Goal: Task Accomplishment & Management: Complete application form

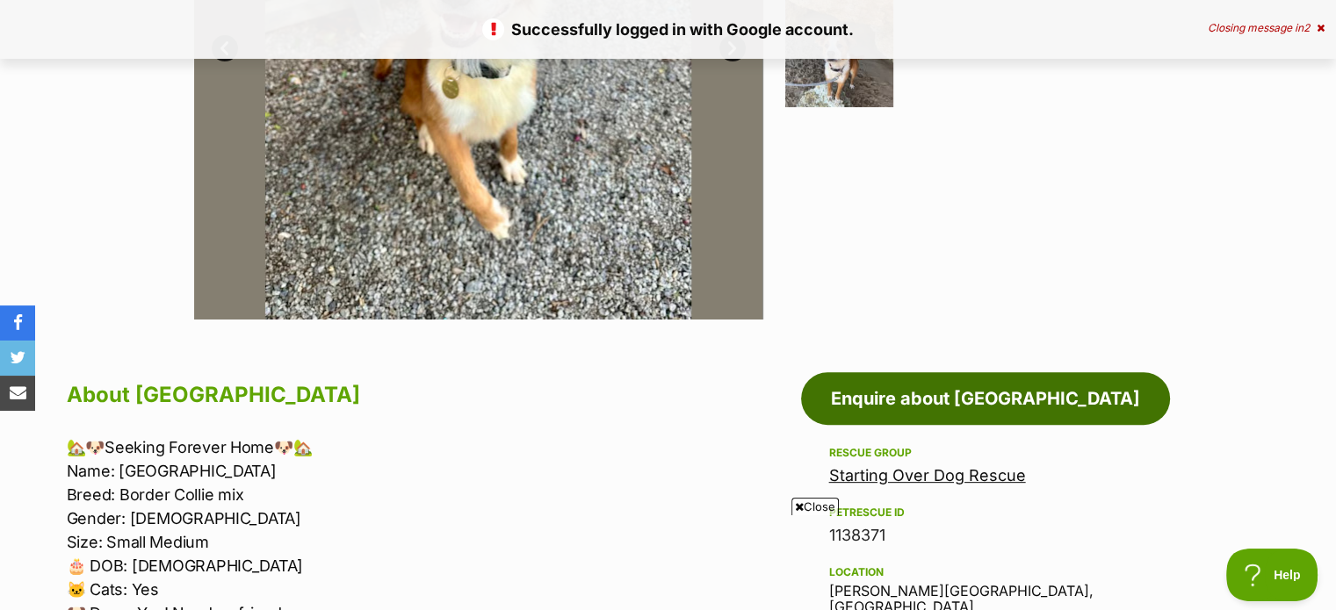
click at [1000, 392] on link "Enquire about Maldives" at bounding box center [985, 398] width 369 height 53
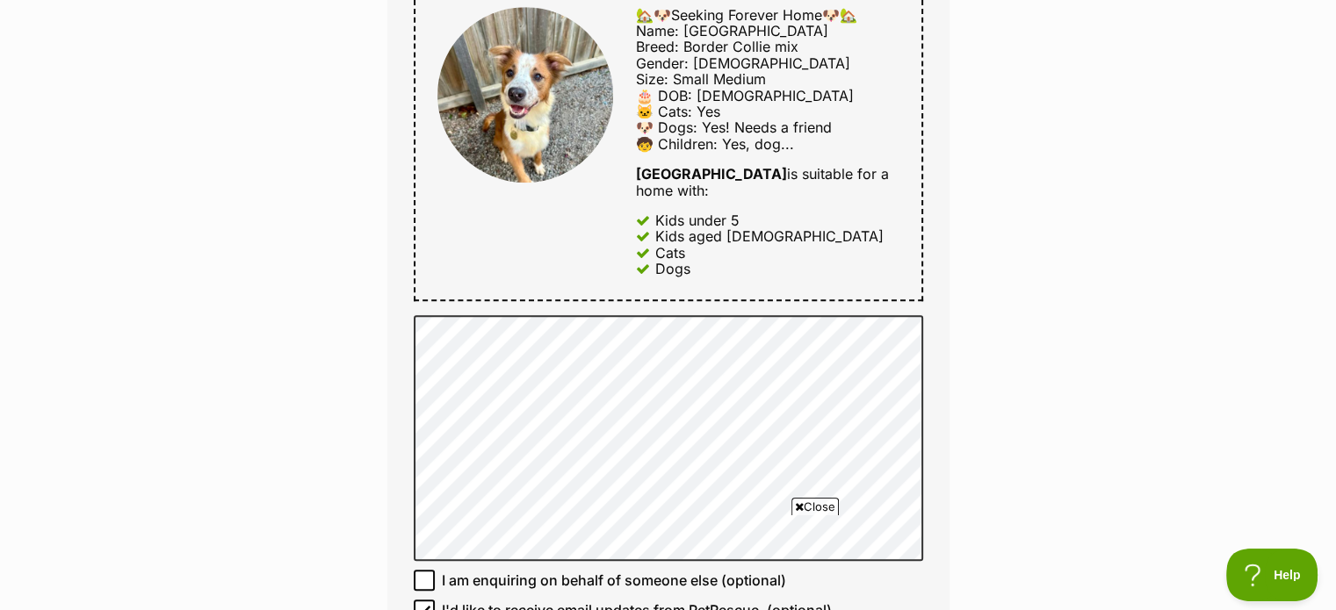
scroll to position [1054, 0]
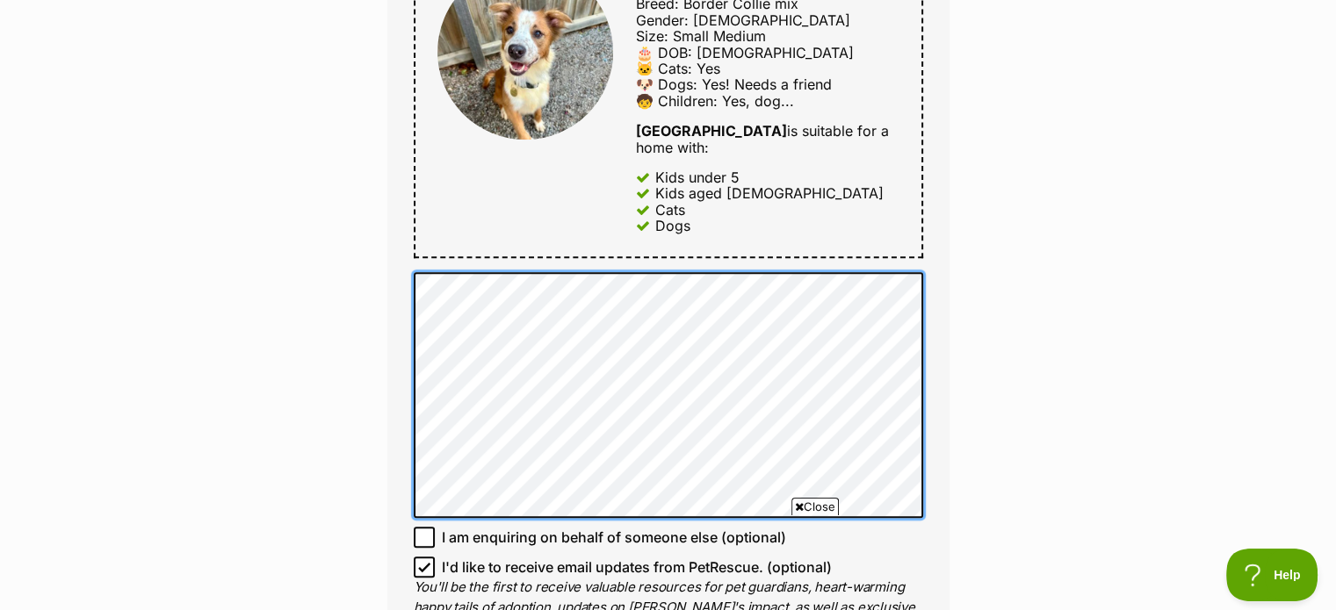
click at [406, 234] on div "Full name Simon Storey Email We require this to be able to send you communicati…" at bounding box center [668, 80] width 562 height 1212
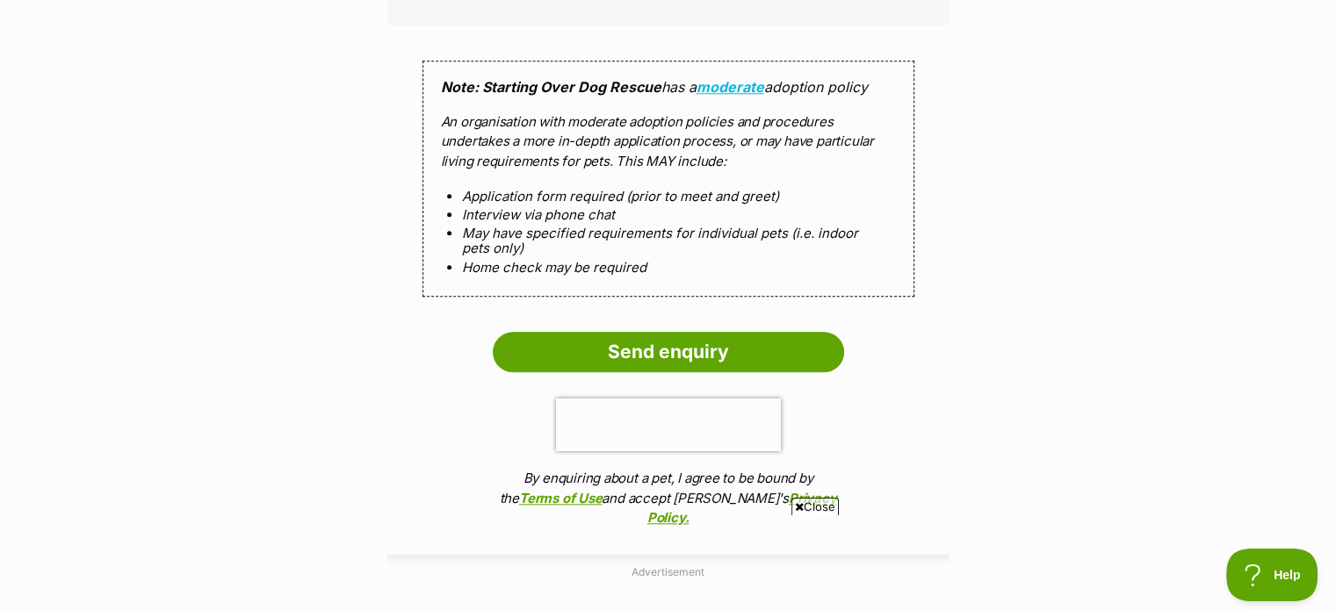
scroll to position [1757, 0]
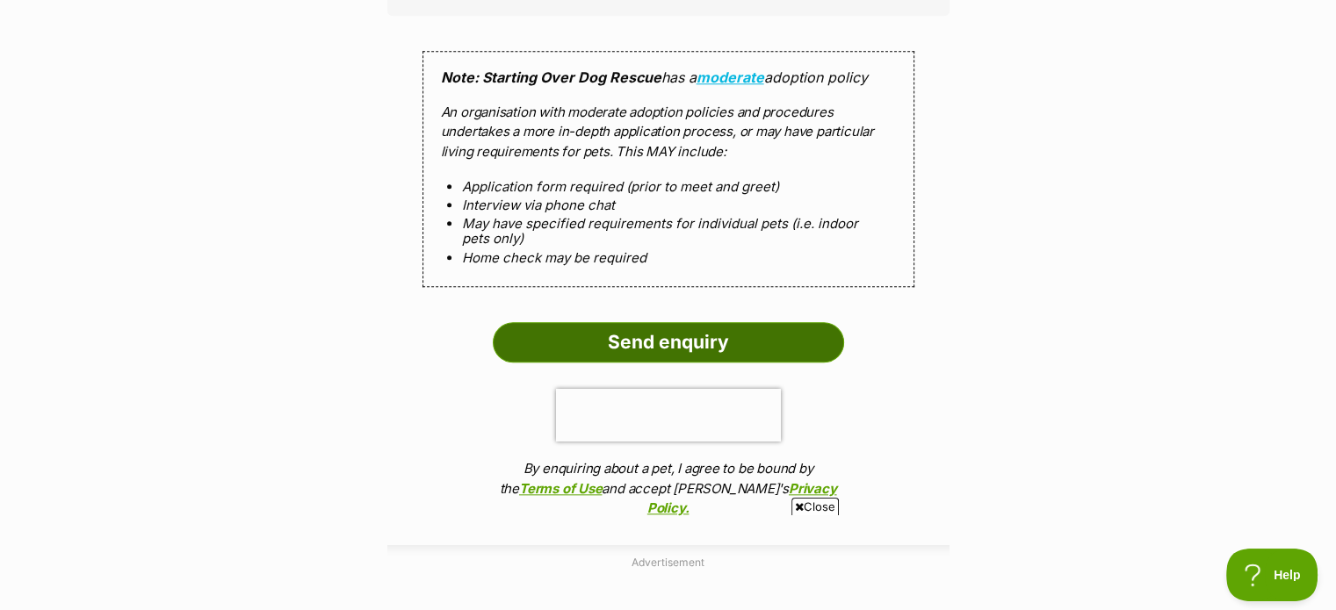
click at [710, 322] on input "Send enquiry" at bounding box center [668, 342] width 351 height 40
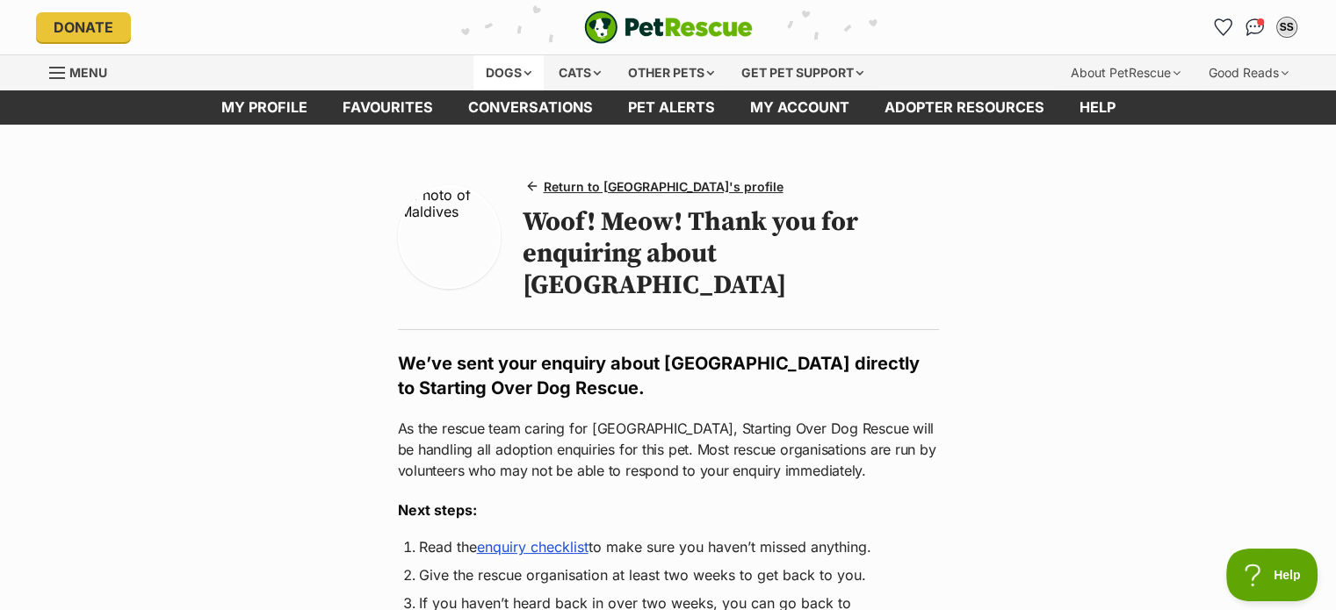
click at [521, 69] on div "Dogs" at bounding box center [508, 72] width 70 height 35
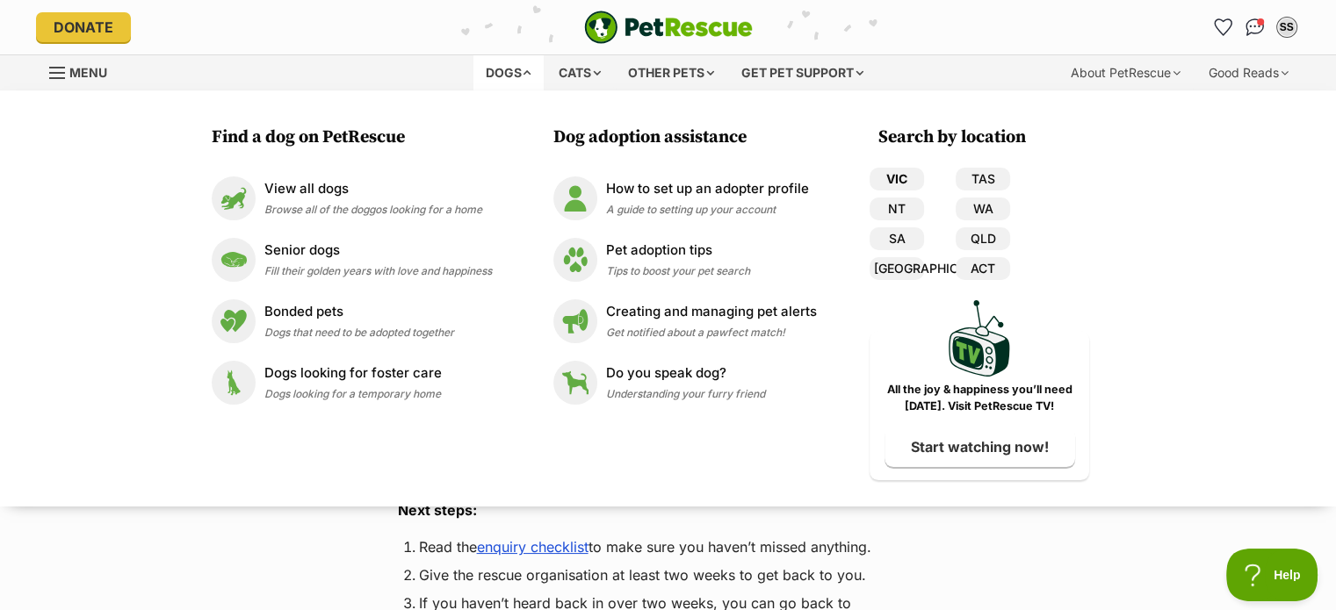
click at [899, 180] on link "VIC" at bounding box center [897, 179] width 54 height 23
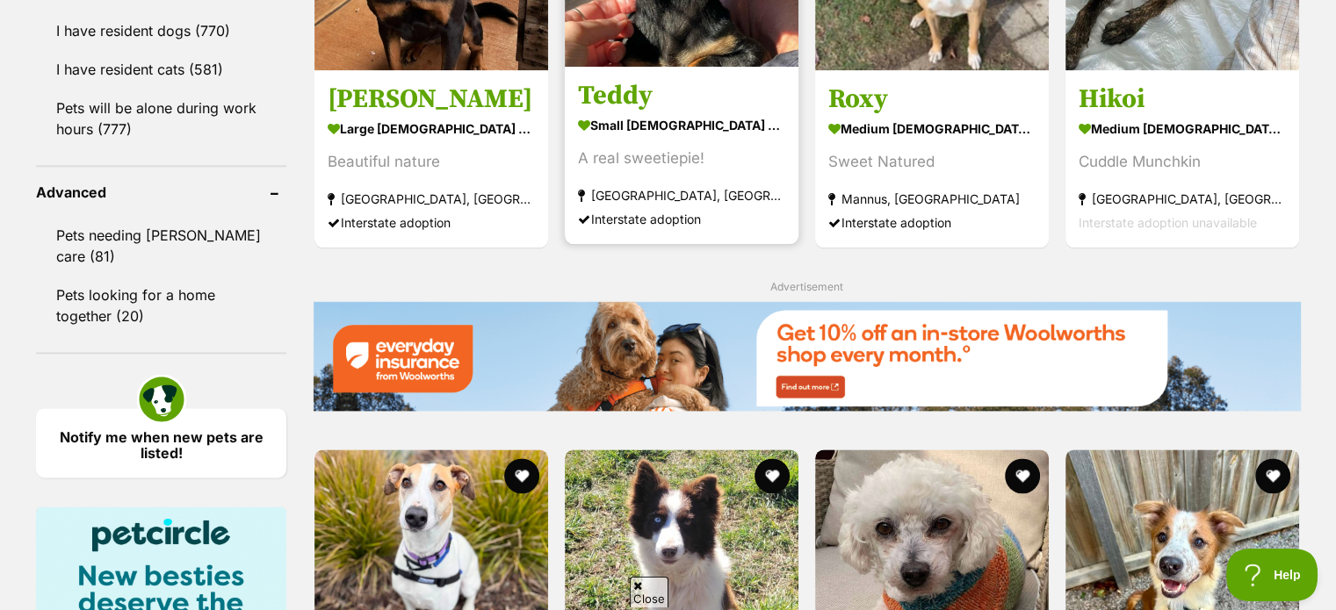
scroll to position [2284, 0]
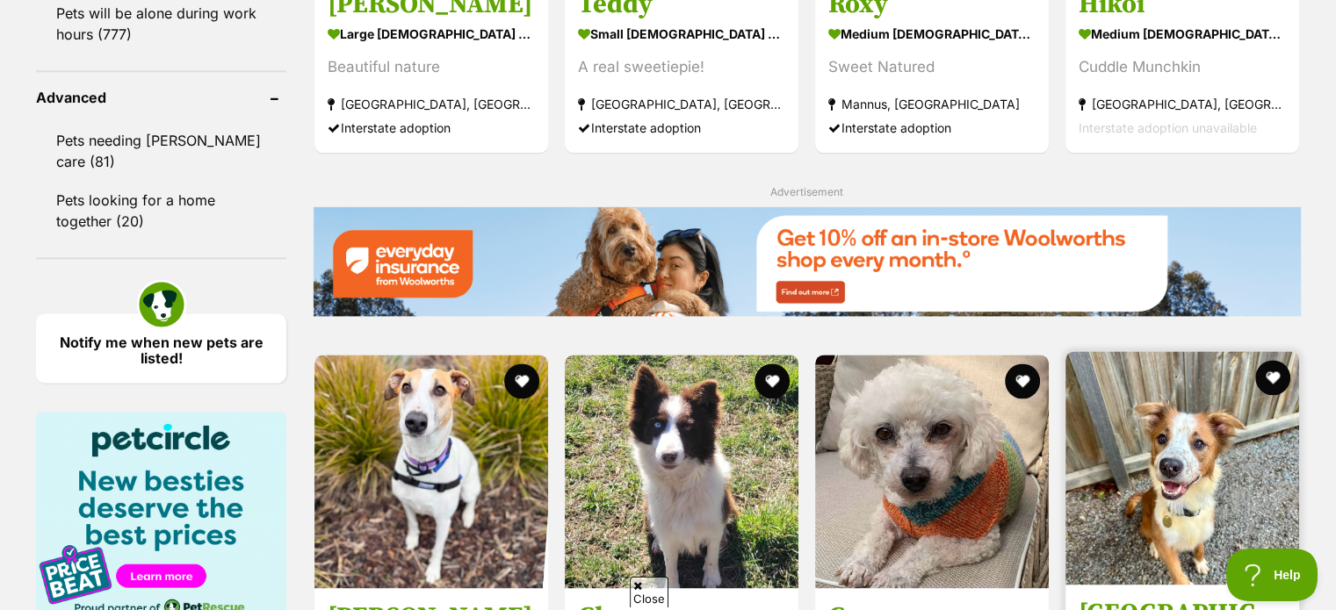
click at [1230, 431] on img at bounding box center [1182, 468] width 234 height 234
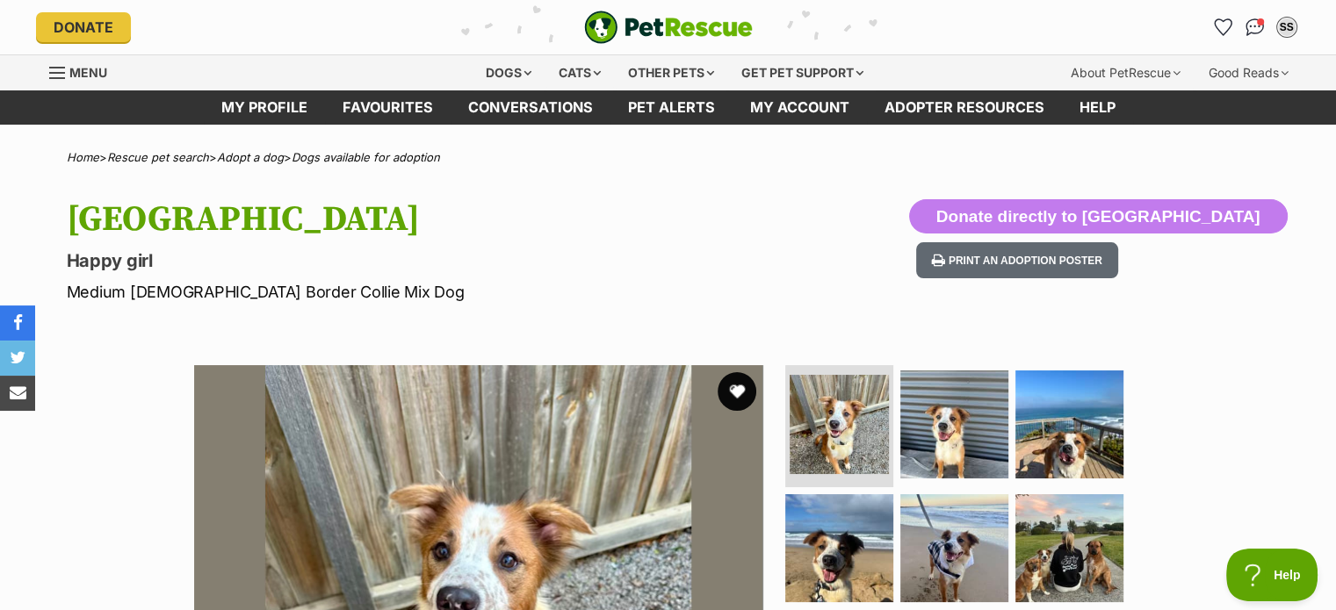
click at [744, 391] on button "favourite" at bounding box center [737, 391] width 39 height 39
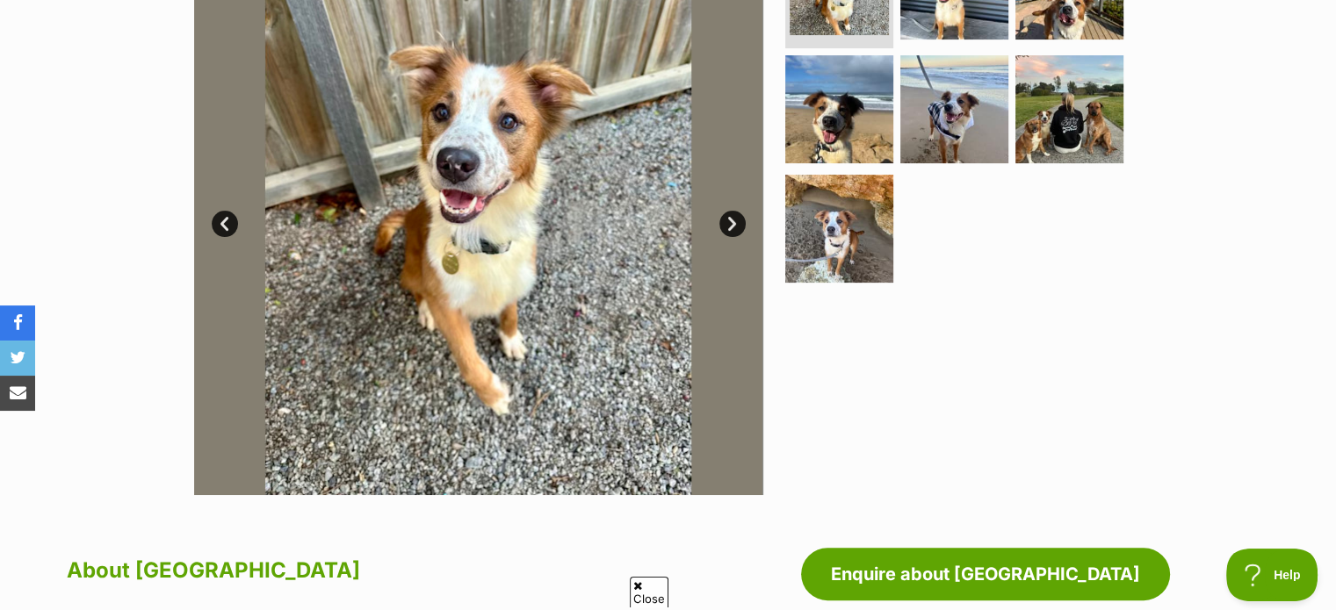
click at [729, 221] on link "Next" at bounding box center [732, 224] width 26 height 26
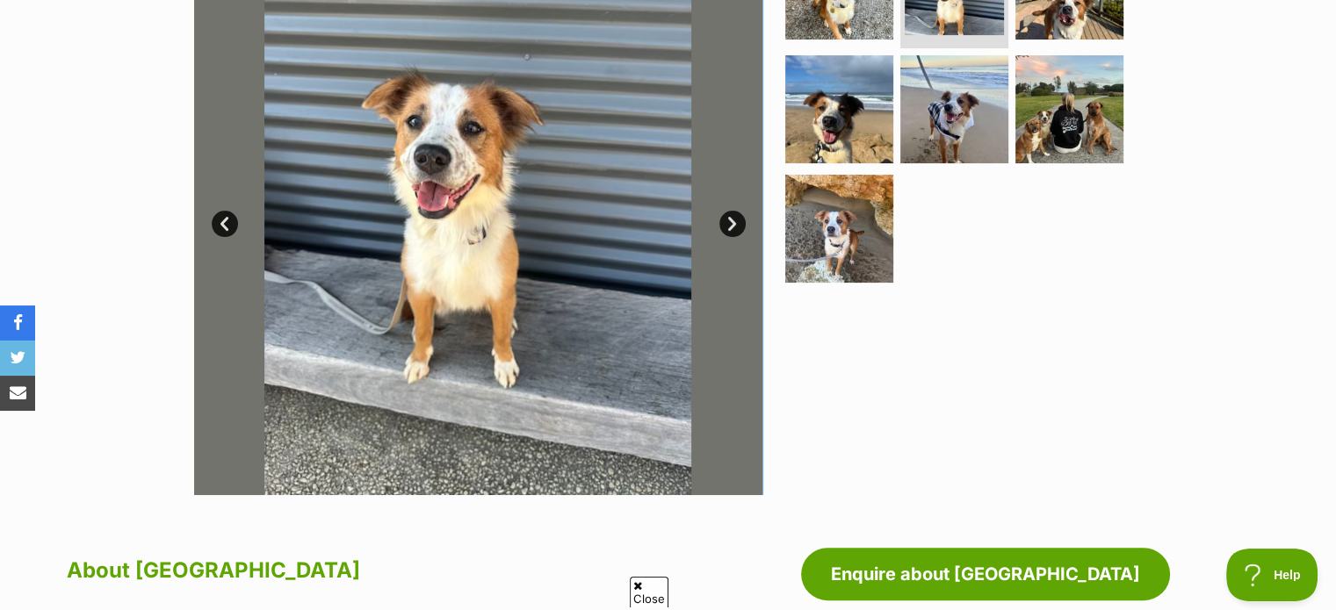
click at [729, 221] on link "Next" at bounding box center [732, 224] width 26 height 26
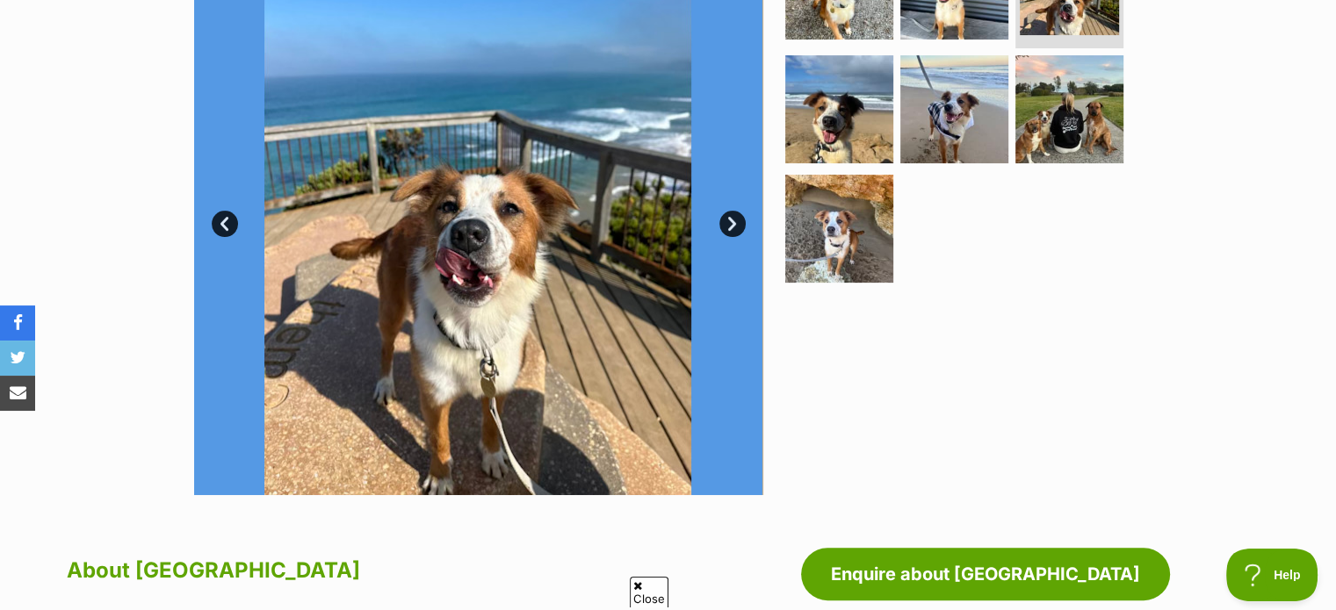
click at [733, 224] on link "Next" at bounding box center [732, 224] width 26 height 26
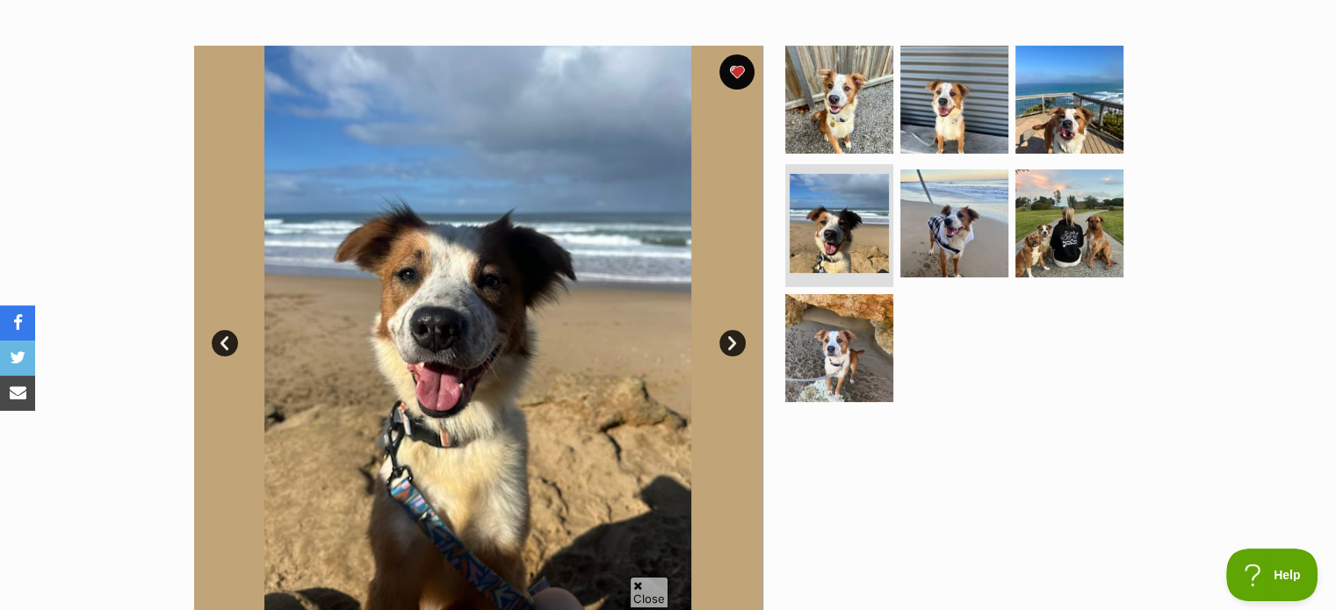
scroll to position [351, 0]
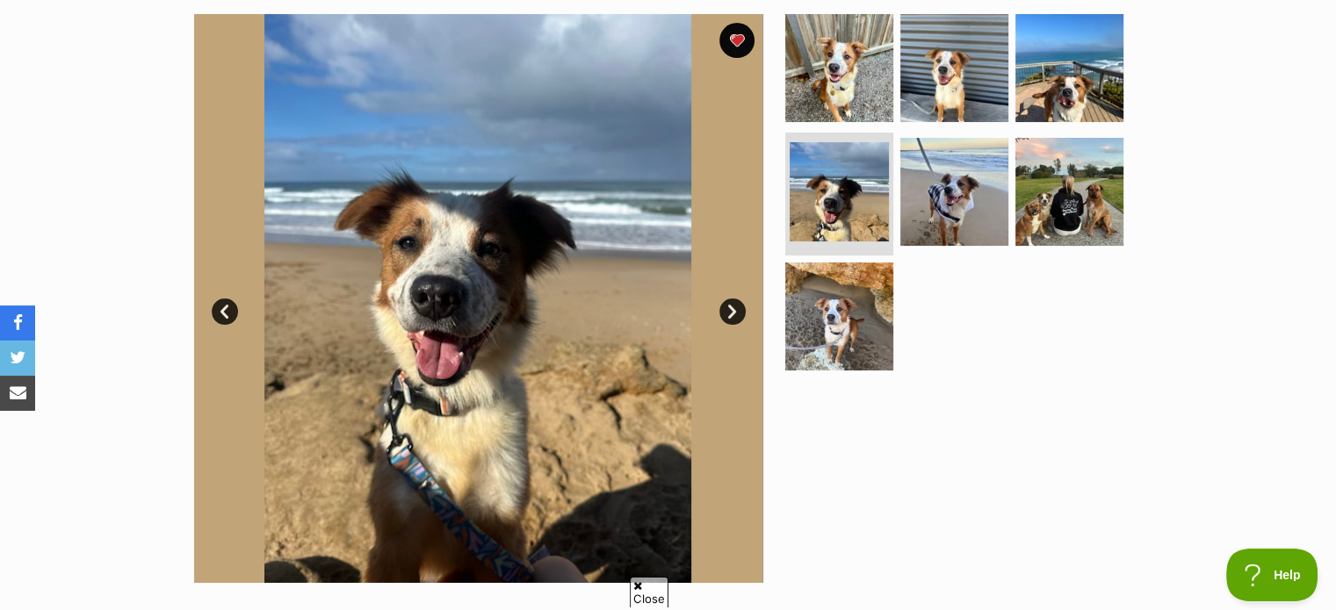
click at [724, 315] on link "Next" at bounding box center [732, 312] width 26 height 26
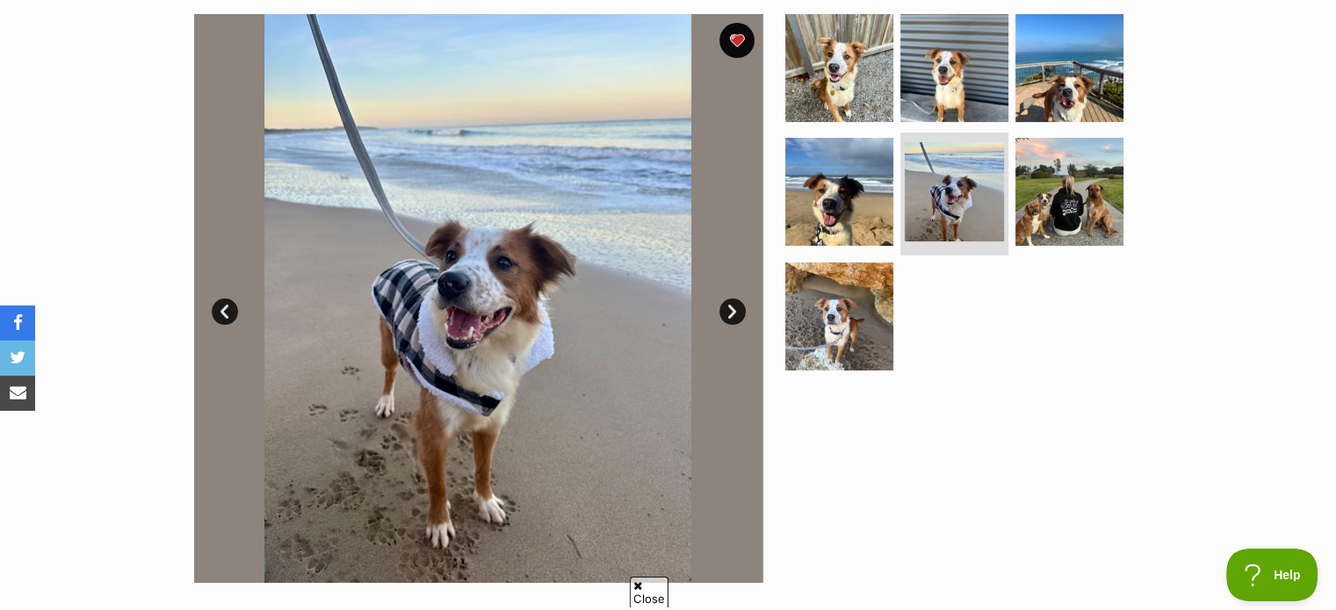
click at [726, 315] on link "Next" at bounding box center [732, 312] width 26 height 26
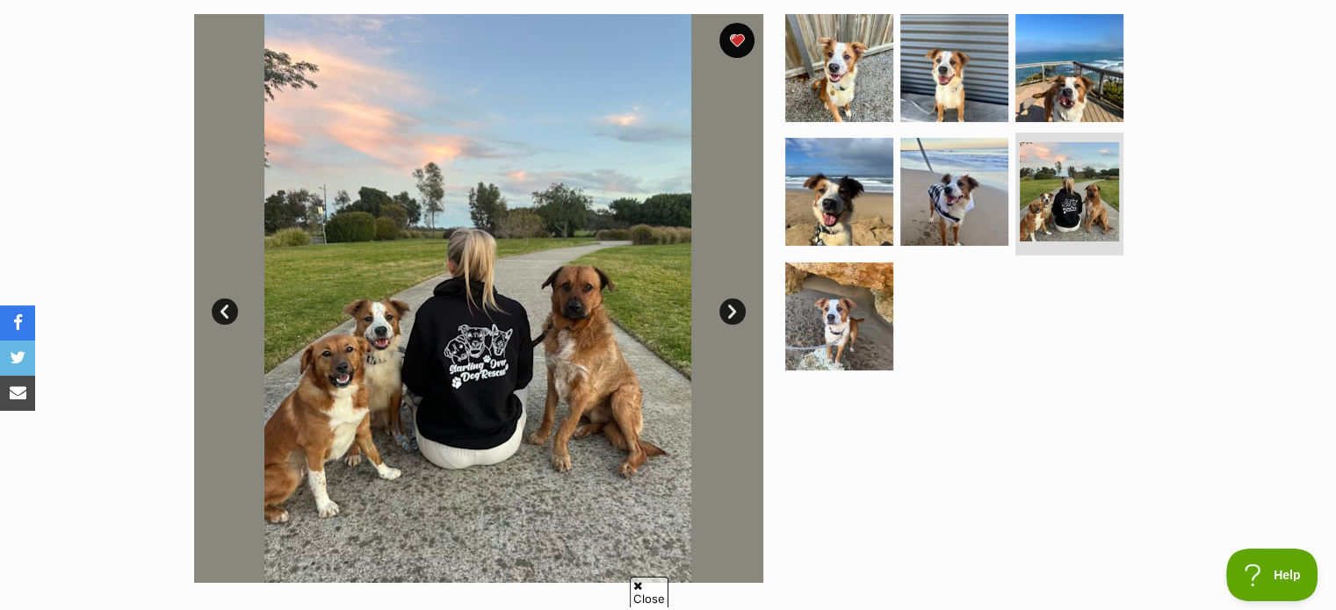
click at [726, 315] on link "Next" at bounding box center [732, 312] width 26 height 26
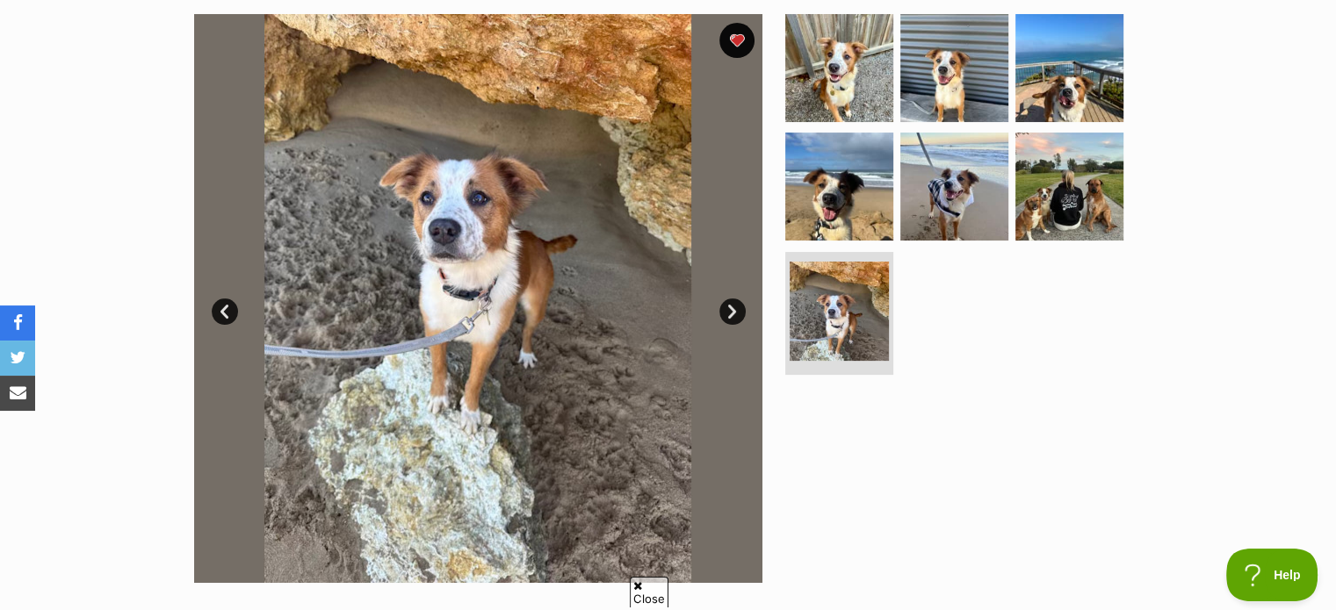
click at [726, 315] on link "Next" at bounding box center [732, 312] width 26 height 26
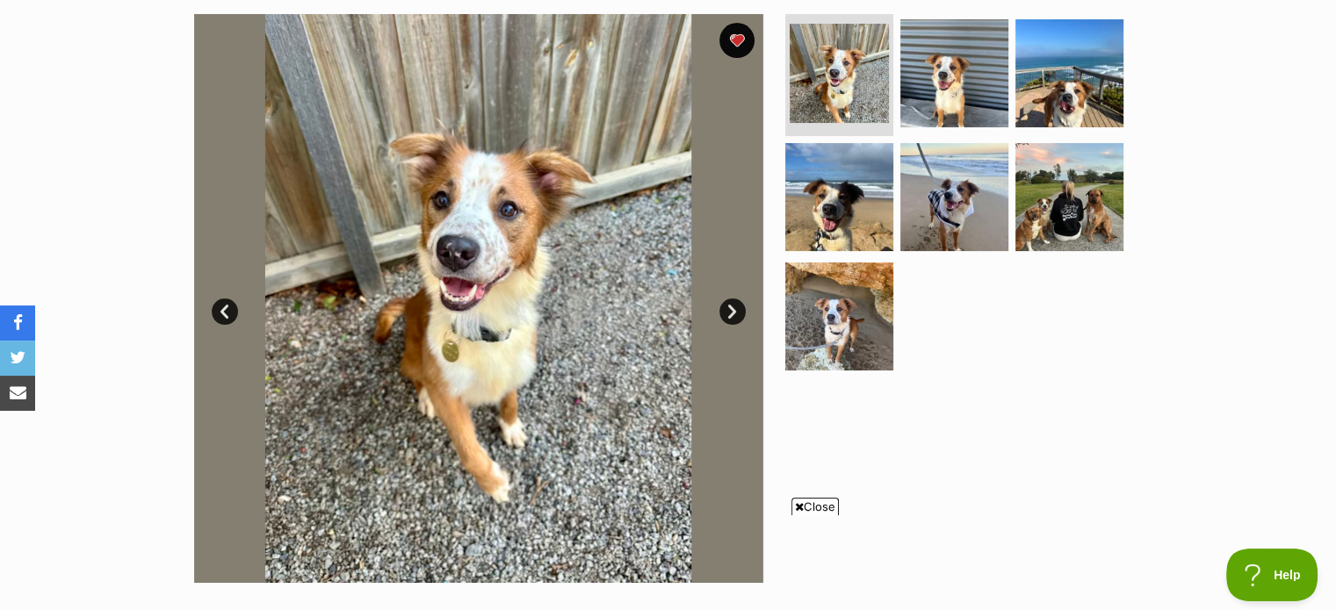
scroll to position [0, 0]
click at [806, 508] on span "Close" at bounding box center [814, 507] width 47 height 18
click at [734, 312] on link "Next" at bounding box center [732, 312] width 26 height 26
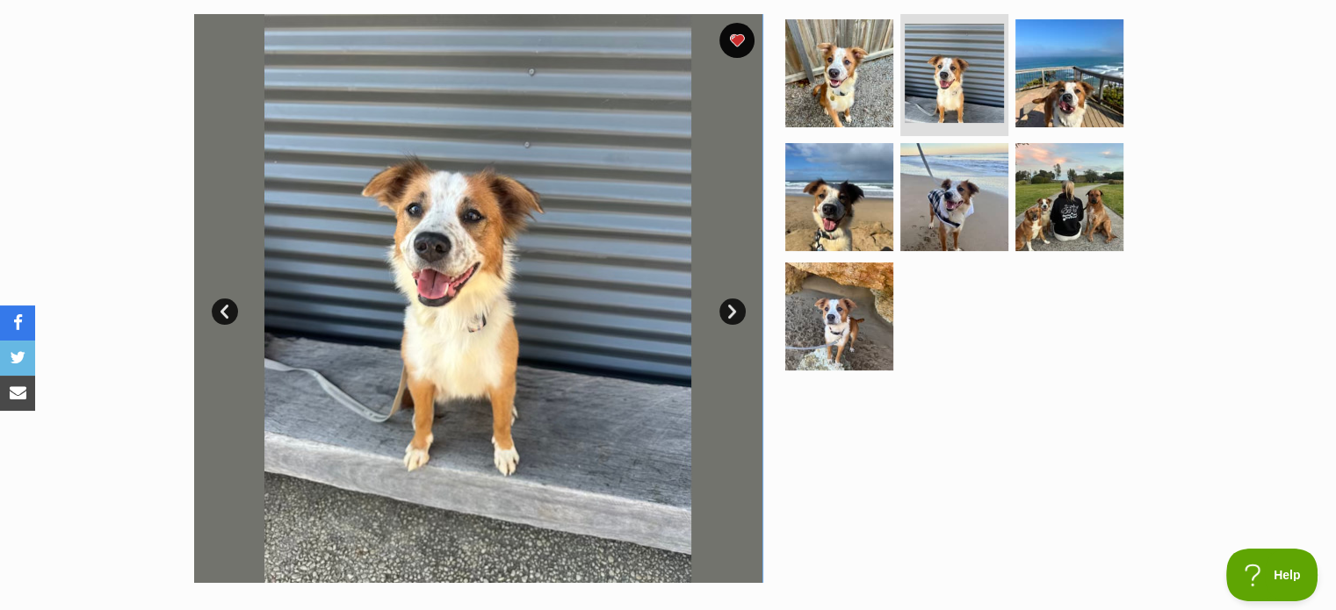
click at [734, 312] on link "Next" at bounding box center [732, 312] width 26 height 26
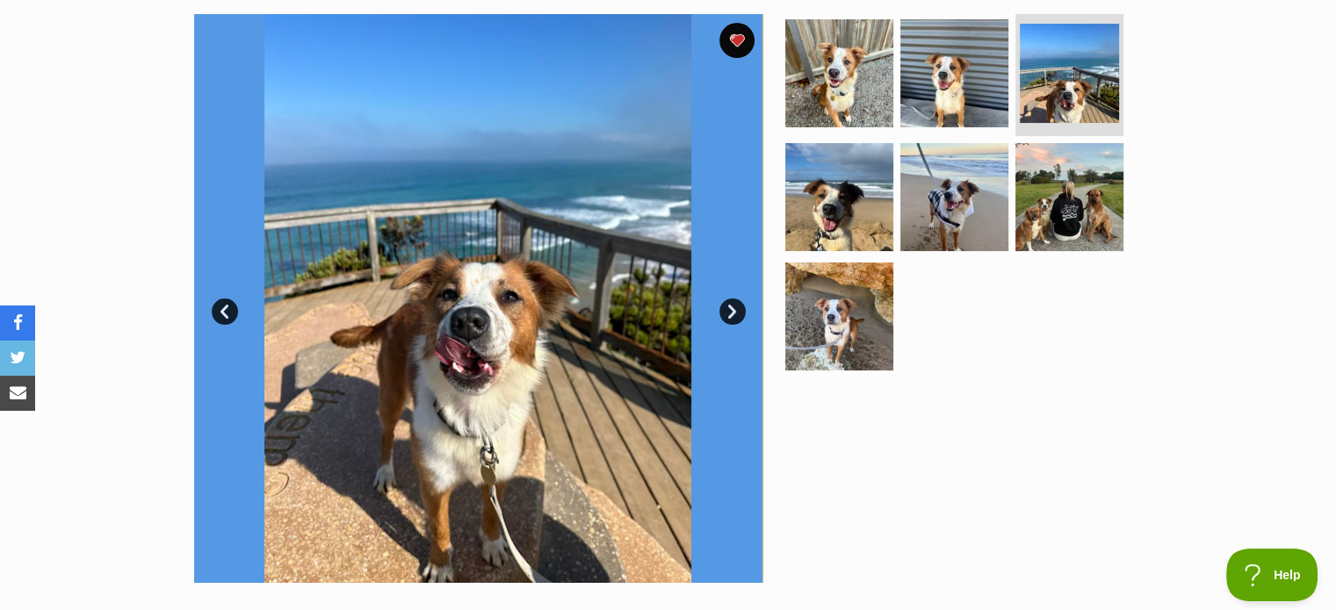
click at [734, 312] on link "Next" at bounding box center [732, 312] width 26 height 26
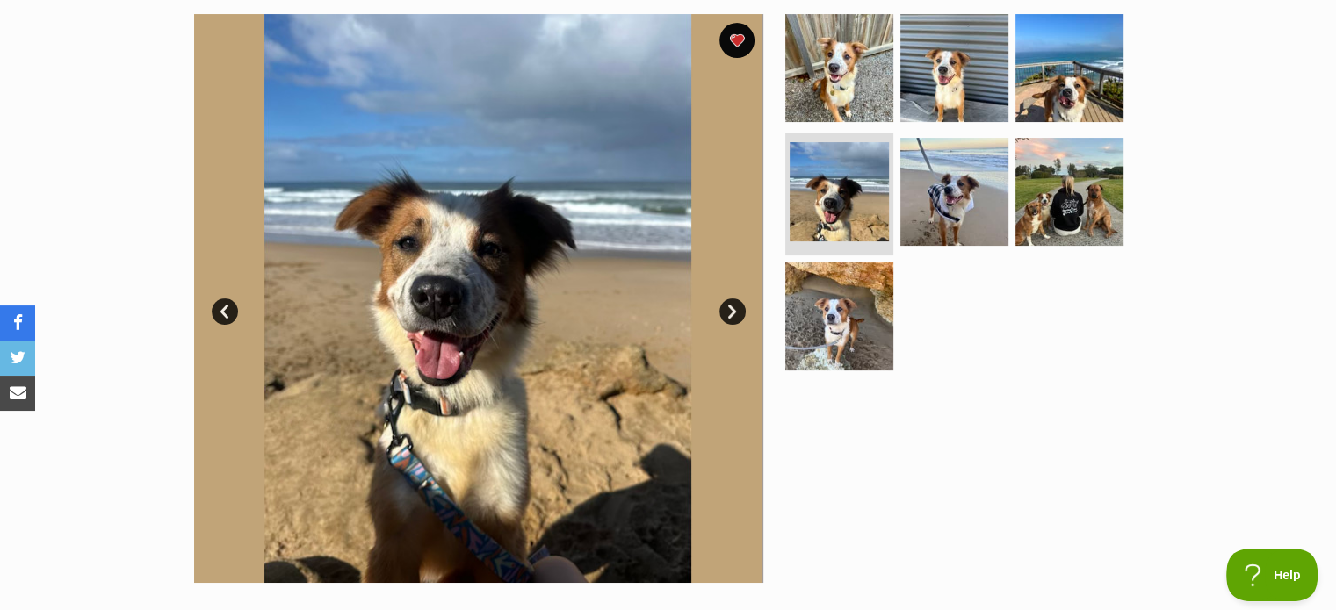
click at [734, 312] on link "Next" at bounding box center [732, 312] width 26 height 26
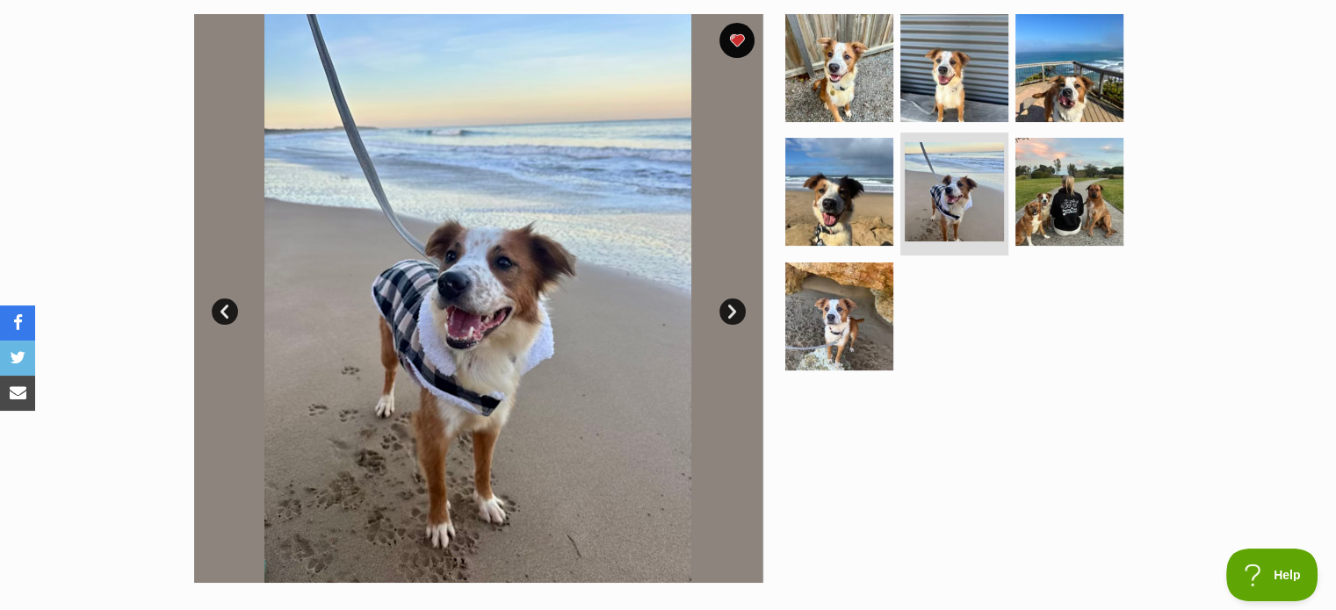
click at [734, 312] on link "Next" at bounding box center [732, 312] width 26 height 26
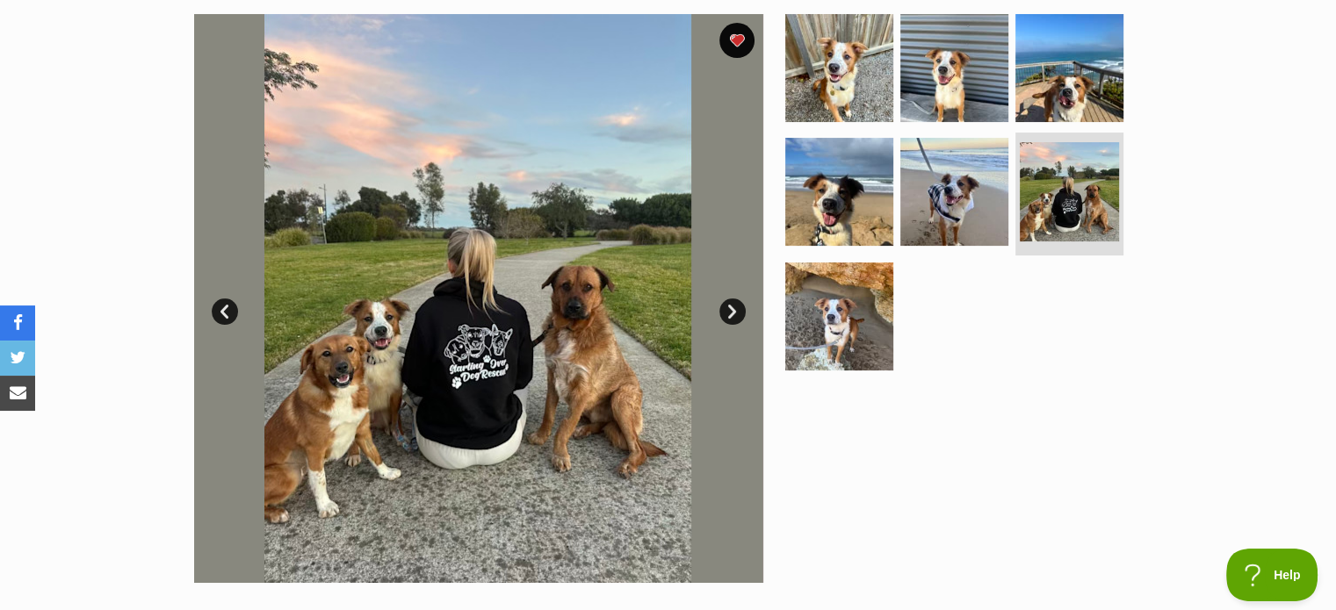
click at [731, 307] on link "Next" at bounding box center [732, 312] width 26 height 26
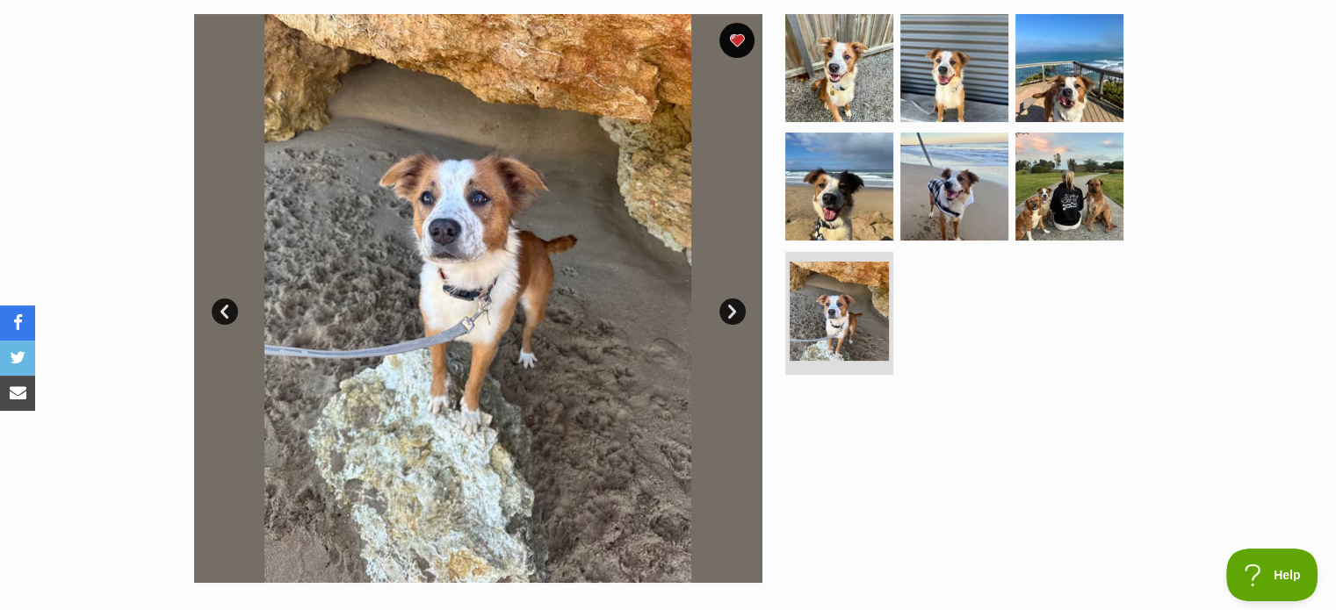
click at [730, 307] on link "Next" at bounding box center [732, 312] width 26 height 26
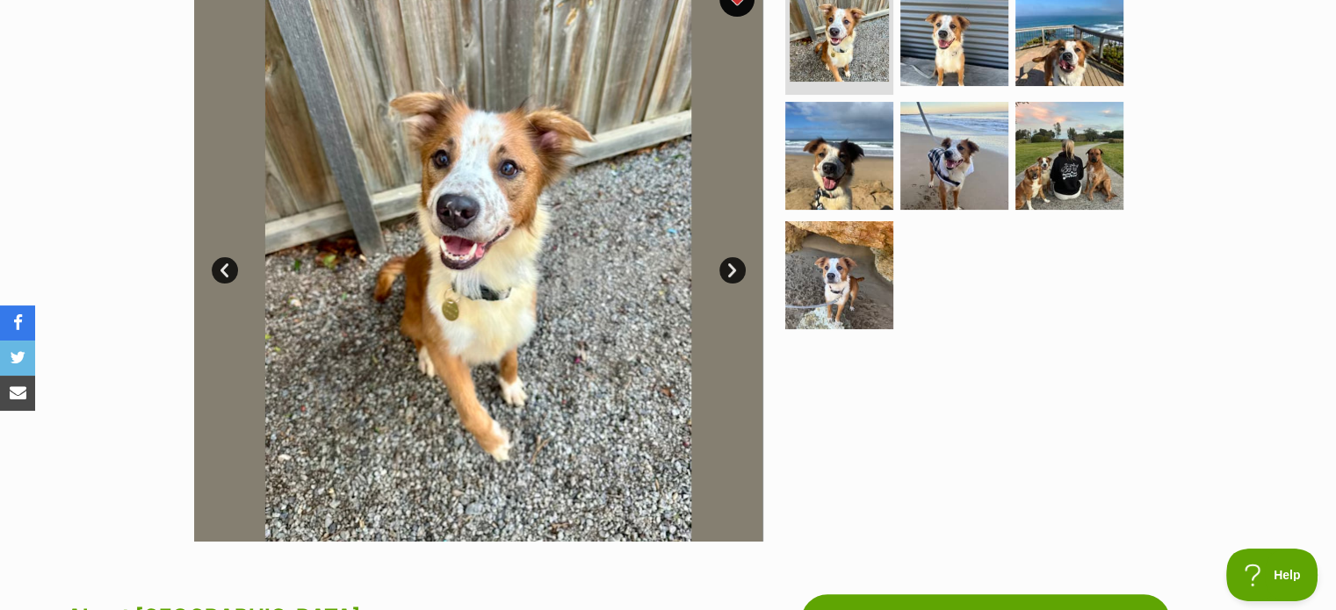
scroll to position [351, 0]
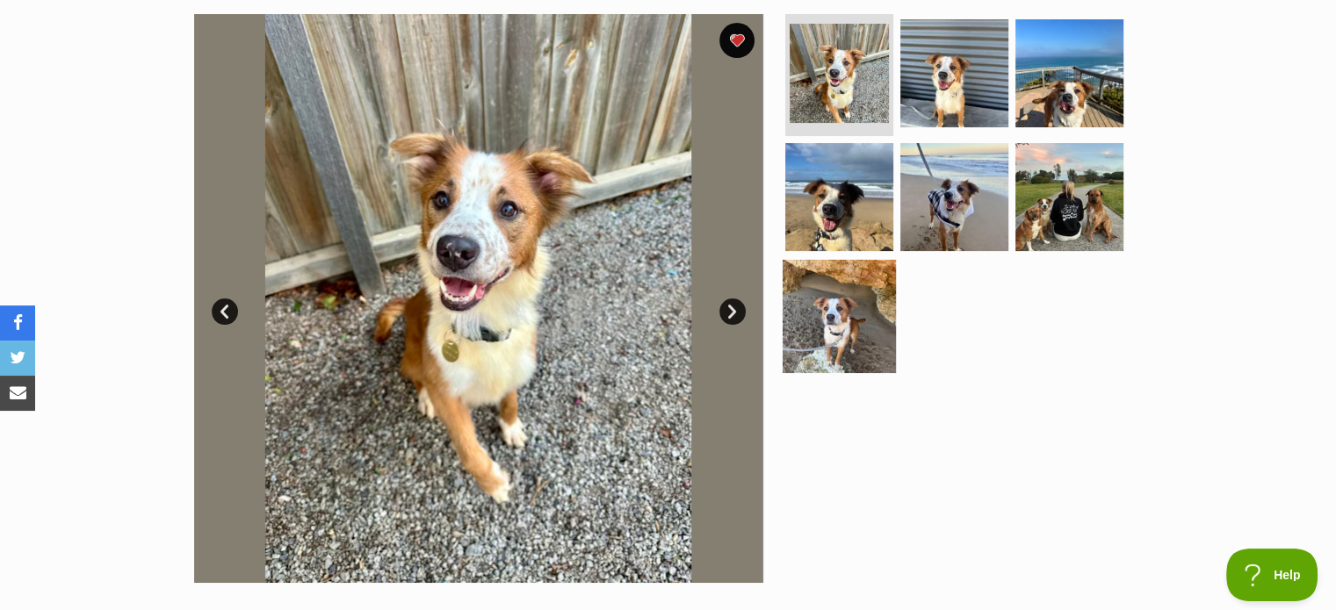
click at [855, 319] on img at bounding box center [839, 316] width 113 height 113
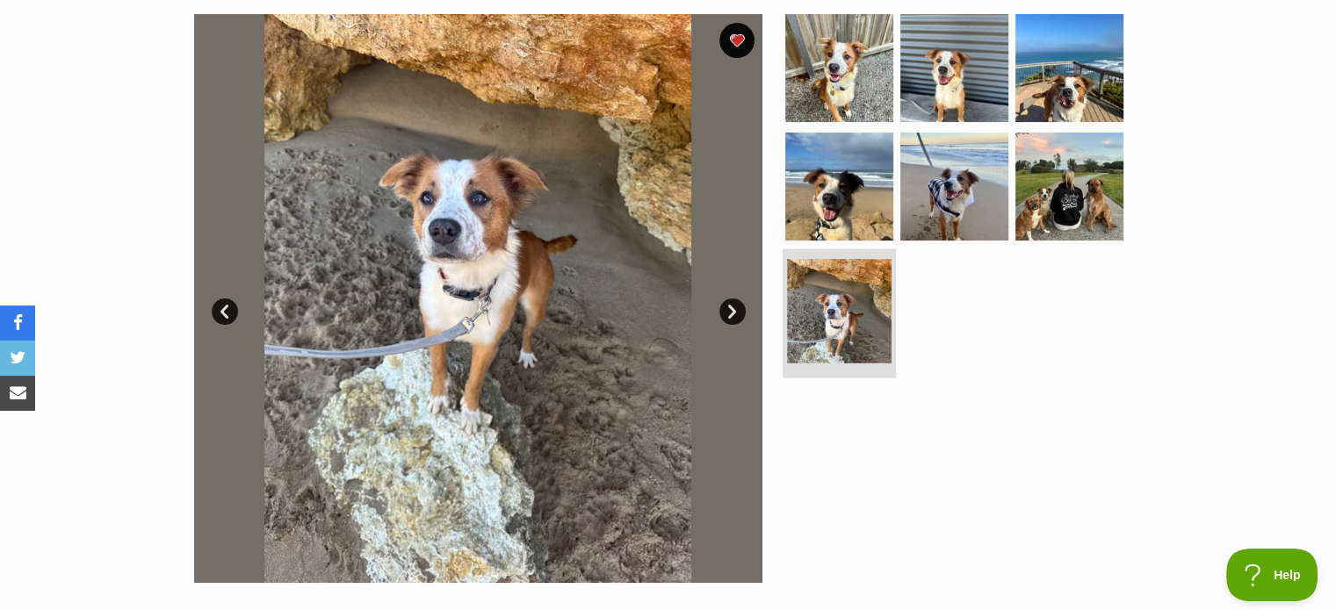
scroll to position [0, 0]
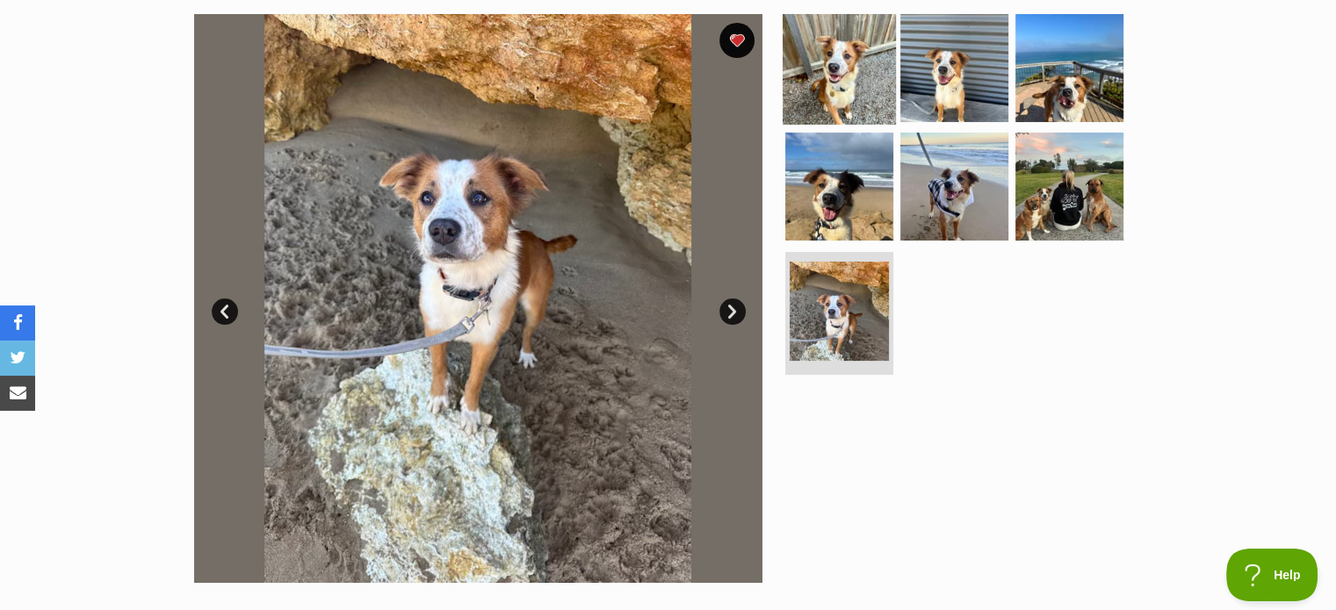
click at [844, 80] on img at bounding box center [839, 67] width 113 height 113
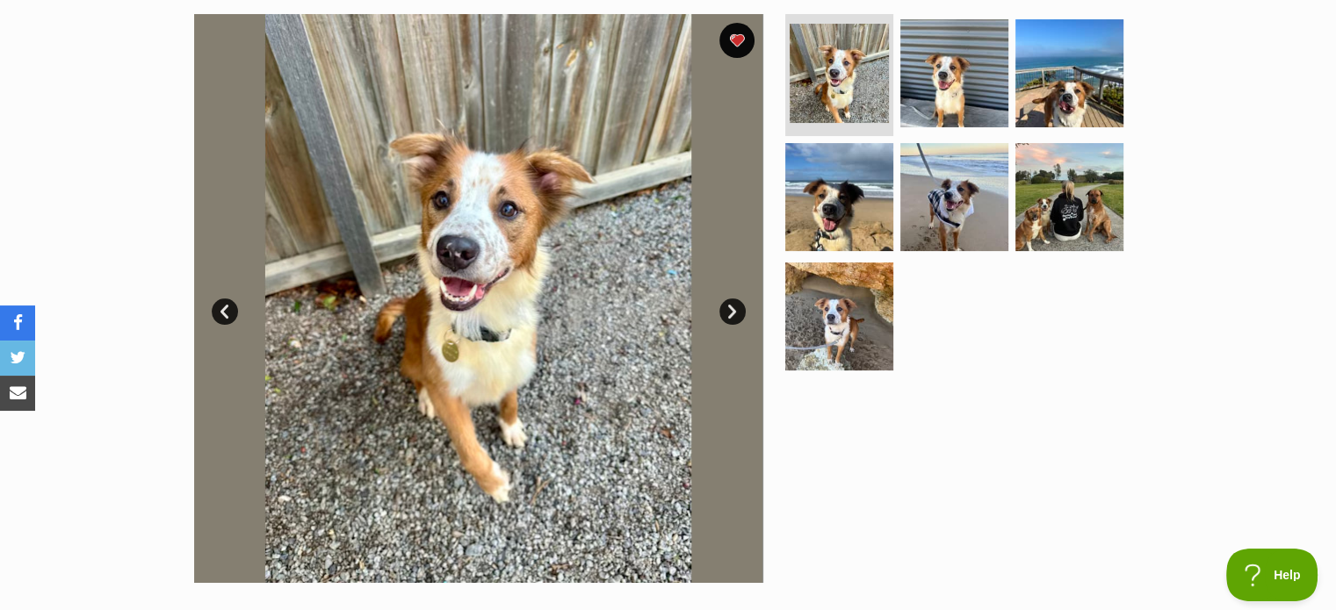
click at [230, 305] on link "Prev" at bounding box center [225, 312] width 26 height 26
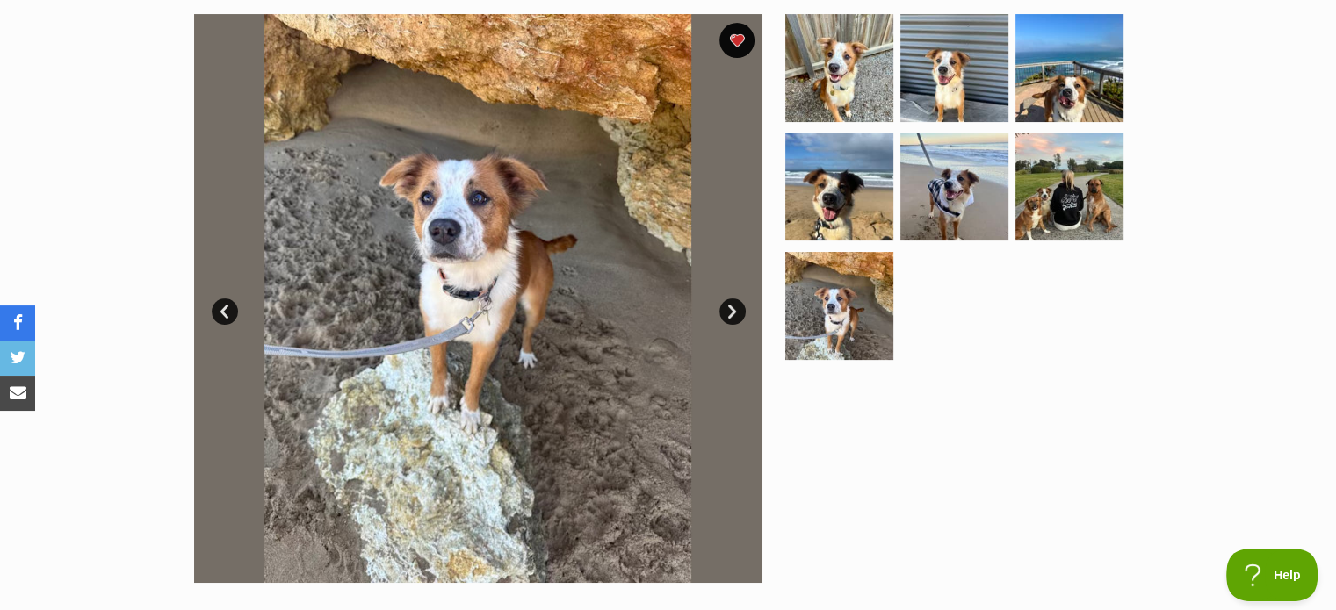
click at [738, 310] on link "Next" at bounding box center [732, 312] width 26 height 26
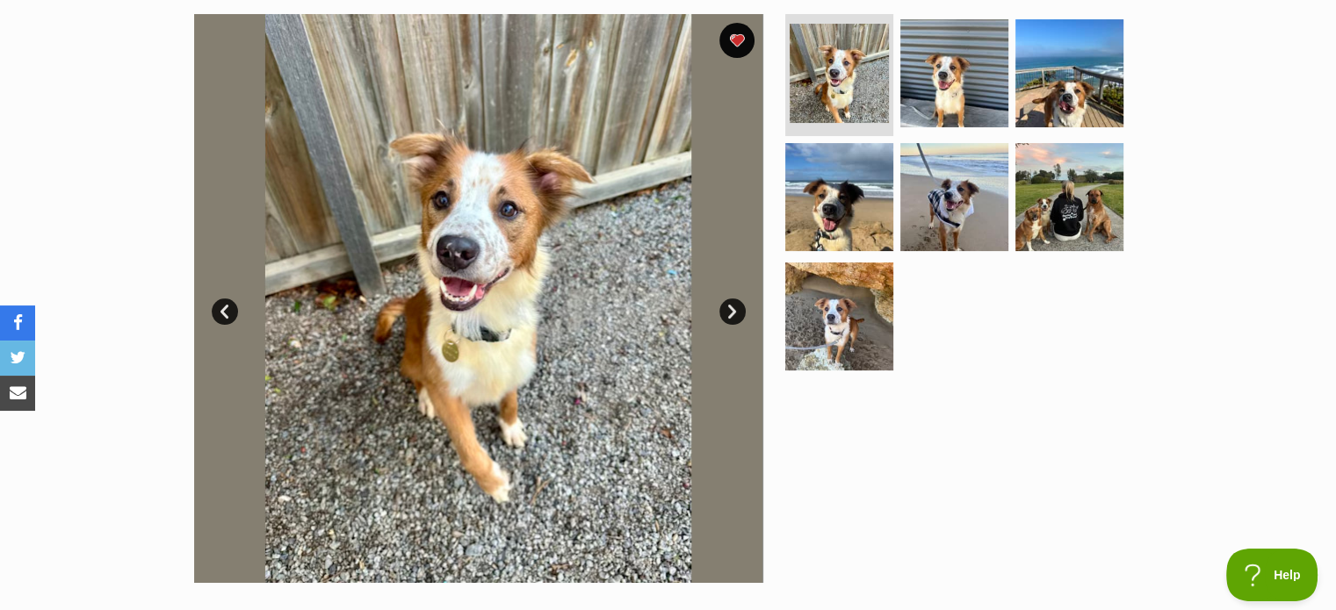
click at [1090, 264] on ul at bounding box center [962, 198] width 360 height 368
click at [949, 196] on img at bounding box center [954, 197] width 113 height 113
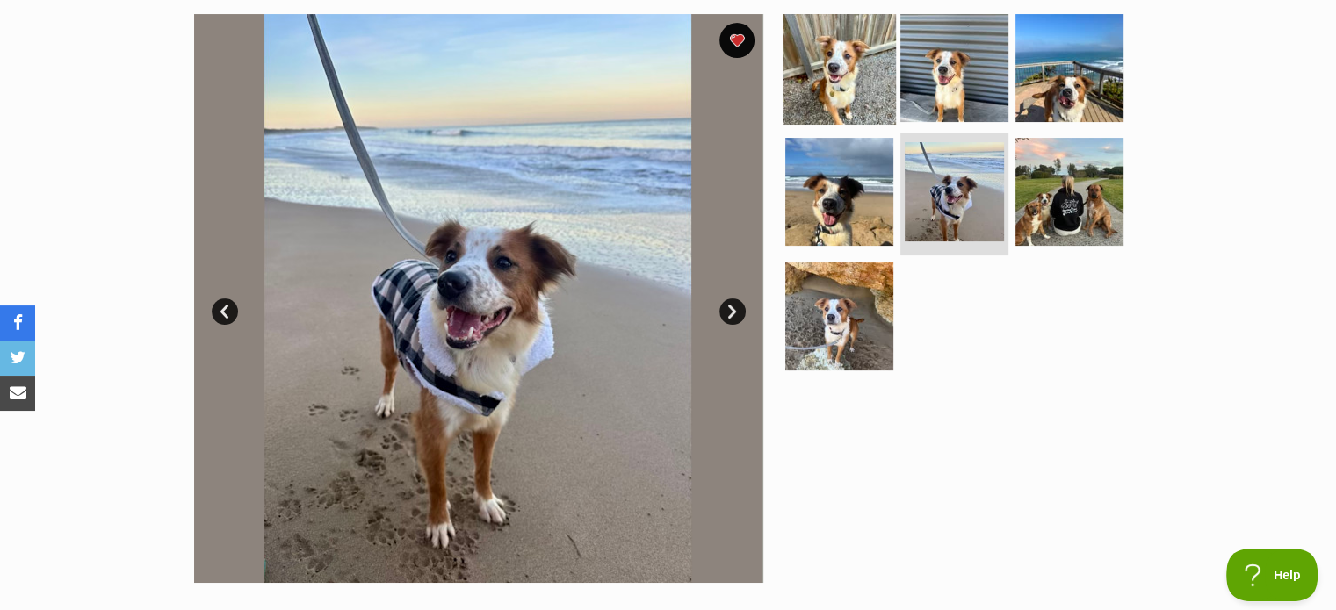
click at [836, 64] on img at bounding box center [839, 67] width 113 height 113
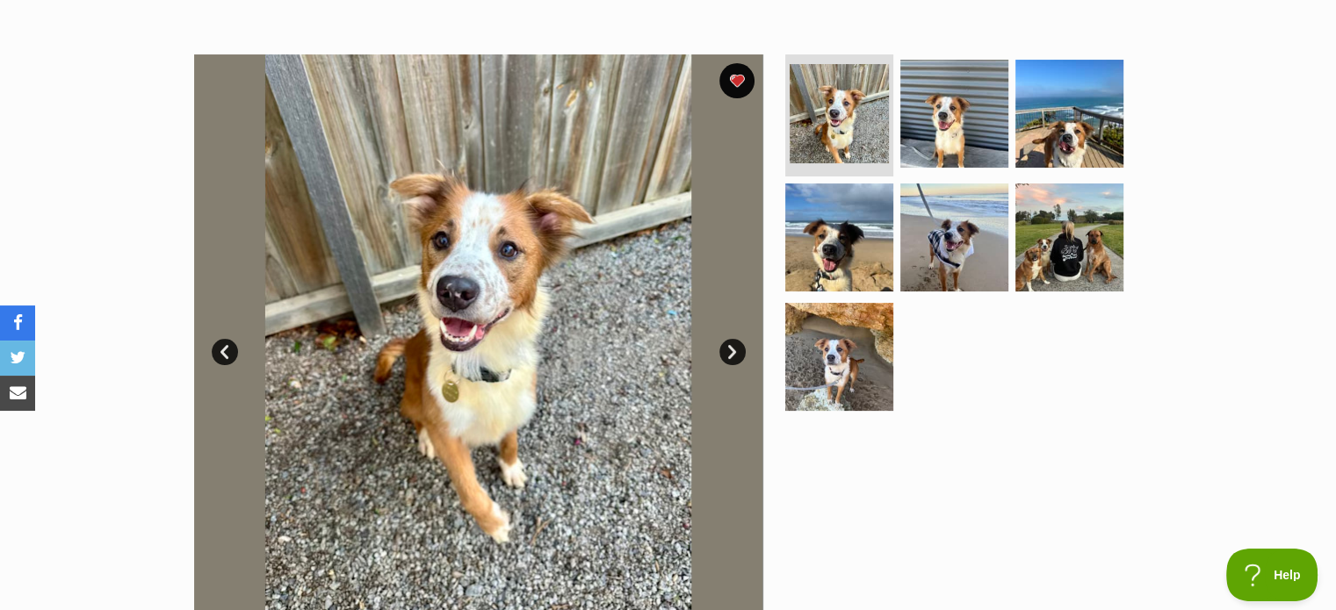
scroll to position [351, 0]
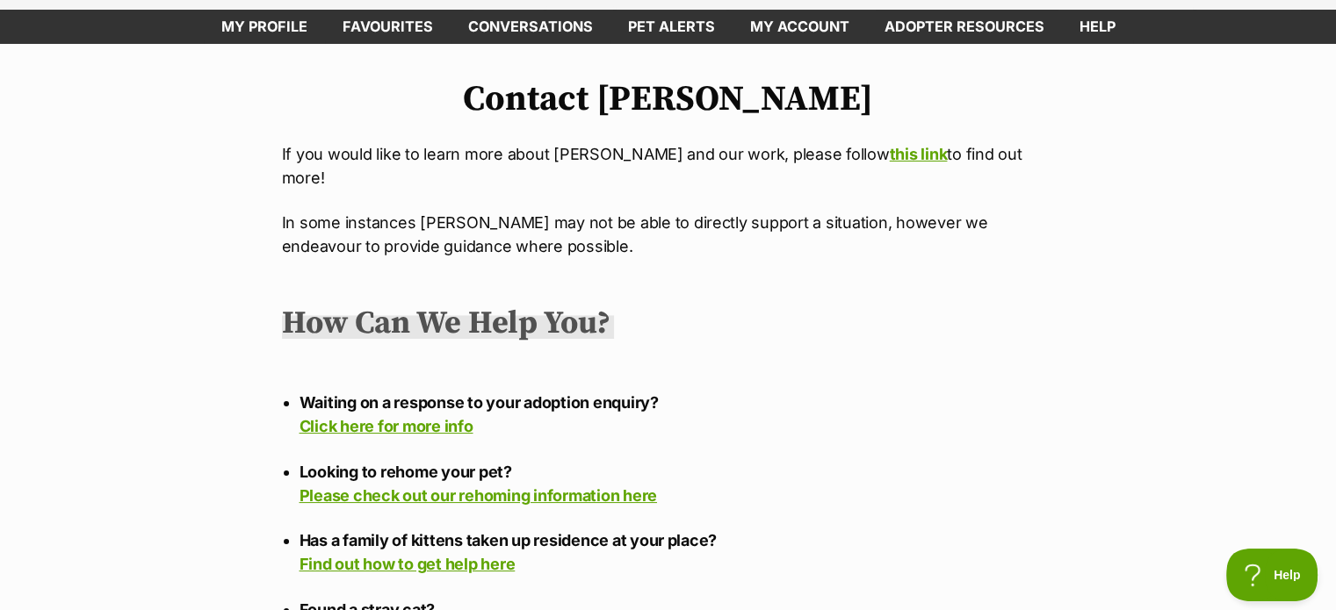
scroll to position [351, 0]
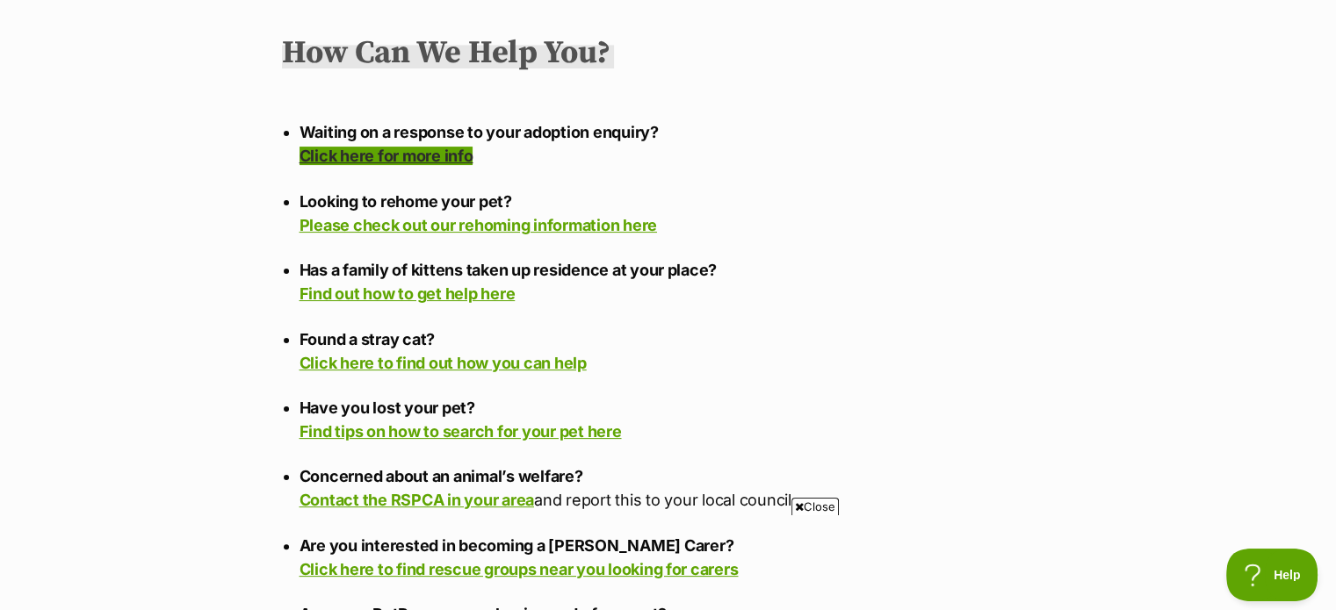
click at [439, 147] on link "Click here for more info" at bounding box center [387, 156] width 174 height 18
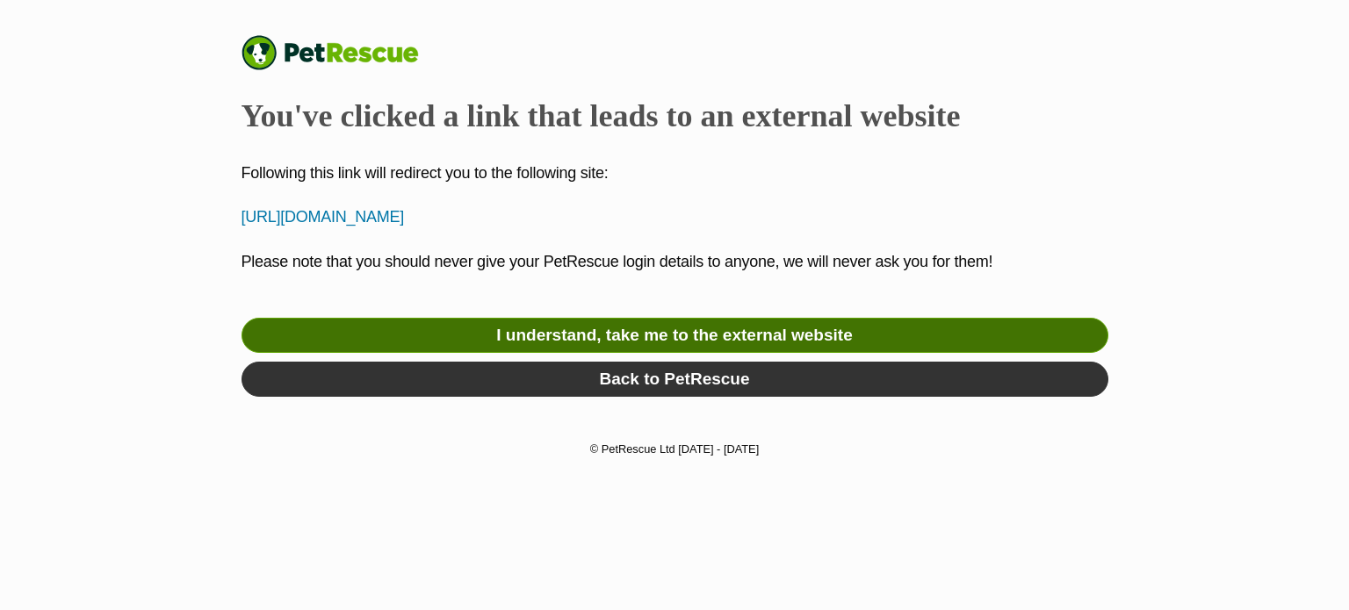
click at [691, 327] on link "I understand, take me to the external website" at bounding box center [675, 335] width 867 height 35
